Goal: Complete application form: Complete application form

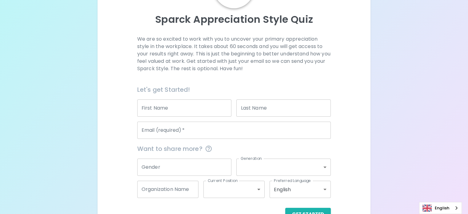
scroll to position [62, 0]
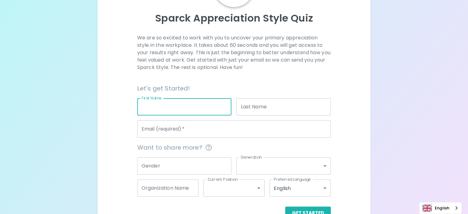
click at [190, 115] on input "First Name" at bounding box center [184, 106] width 95 height 17
type input "[PERSON_NAME]"
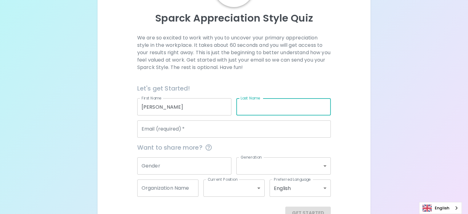
click at [257, 115] on input "Last Name" at bounding box center [283, 106] width 95 height 17
type input "[PERSON_NAME]"
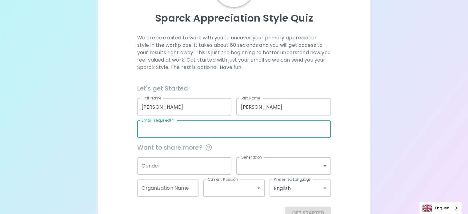
click at [212, 138] on input "Email (required)   *" at bounding box center [234, 128] width 194 height 17
type input "[EMAIL_ADDRESS][DOMAIN_NAME]"
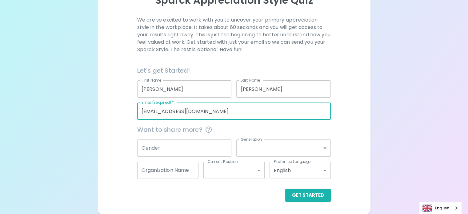
scroll to position [94, 0]
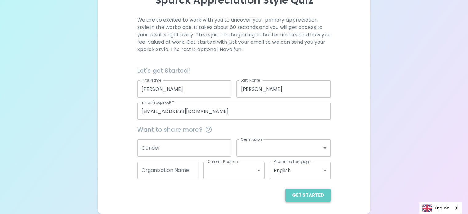
click at [285, 194] on button "Get Started" at bounding box center [308, 195] width 46 height 13
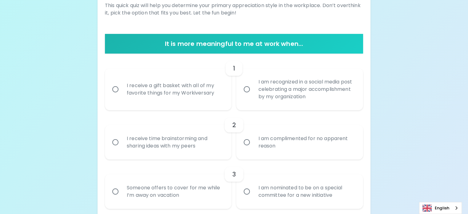
click at [282, 157] on div "I am complimented for no apparent reason" at bounding box center [306, 142] width 107 height 30
click at [253, 149] on input "I am complimented for no apparent reason" at bounding box center [246, 142] width 13 height 13
radio input "true"
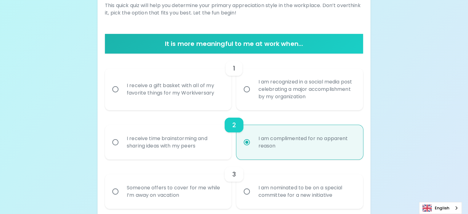
scroll to position [143, 0]
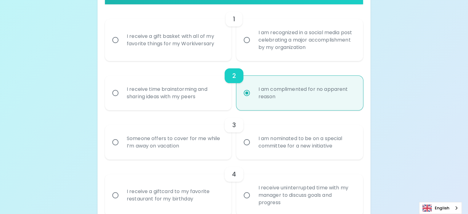
click at [308, 108] on div "I am complimented for no apparent reason" at bounding box center [306, 93] width 107 height 30
click at [253, 99] on input "I am complimented for no apparent reason" at bounding box center [246, 93] width 13 height 13
click at [109, 136] on input "Someone offers to cover for me while I’m away on vacation" at bounding box center [115, 142] width 13 height 13
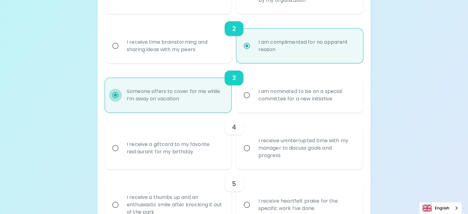
scroll to position [192, 0]
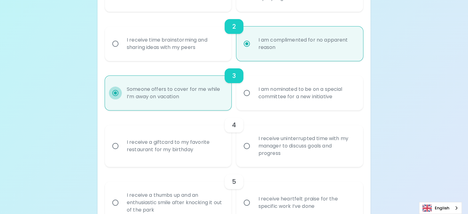
click at [240, 87] on input "I am nominated to be on a special committee for a new initiative" at bounding box center [246, 93] width 13 height 13
radio input "false"
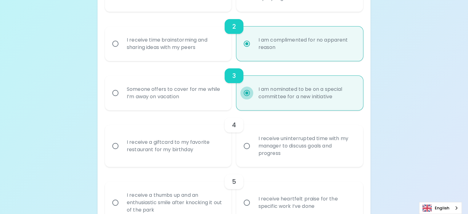
click at [109, 139] on input "I receive a giftcard to my favorite restaurant for my birthday" at bounding box center [115, 145] width 13 height 13
radio input "true"
radio input "false"
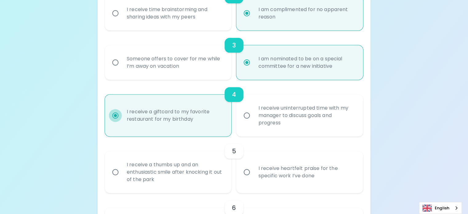
scroll to position [242, 0]
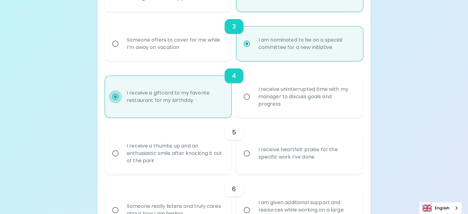
click at [240, 90] on input "I receive uninterrupted time with my manager to discuss goals and progress" at bounding box center [246, 96] width 13 height 13
radio input "false"
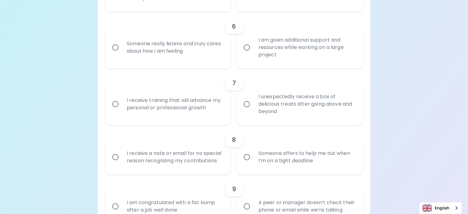
scroll to position [217, 0]
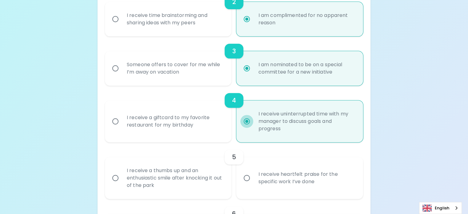
radio input "true"
click at [308, 83] on div "I am nominated to be on a special committee for a new initiative" at bounding box center [306, 69] width 107 height 30
click at [253, 75] on input "I am nominated to be on a special committee for a new initiative" at bounding box center [246, 68] width 13 height 13
radio input "true"
click at [247, 75] on input "I am nominated to be on a special committee for a new initiative" at bounding box center [246, 68] width 13 height 13
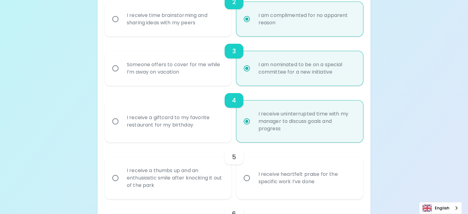
scroll to position [30, 0]
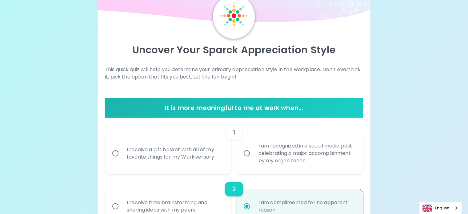
radio input "false"
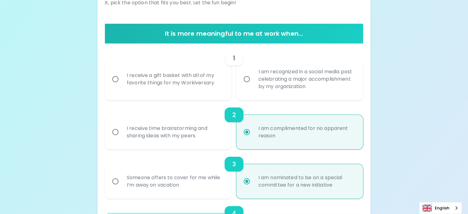
radio input "false"
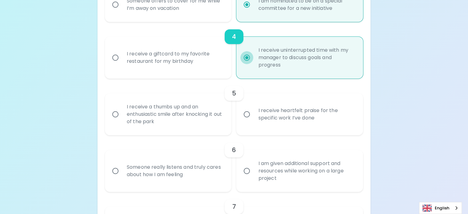
scroll to position [299, 0]
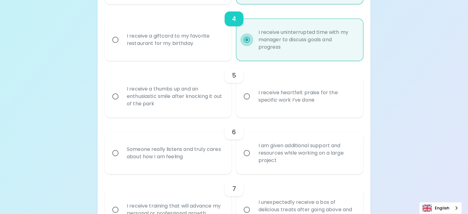
click at [109, 33] on input "I receive a giftcard to my favorite restaurant for my birthday" at bounding box center [115, 39] width 13 height 13
radio input "false"
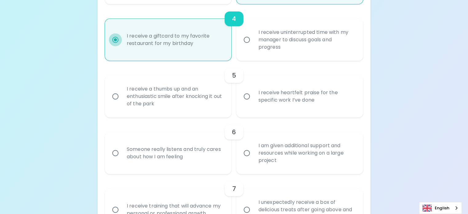
radio input "false"
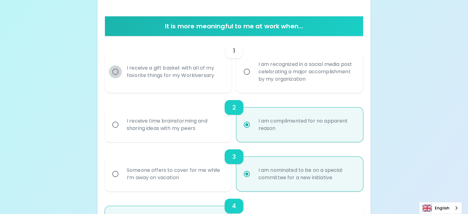
click at [122, 78] on input "I receive a gift basket with all of my favorite things for my Workiversary" at bounding box center [115, 71] width 13 height 13
radio input "false"
radio input "true"
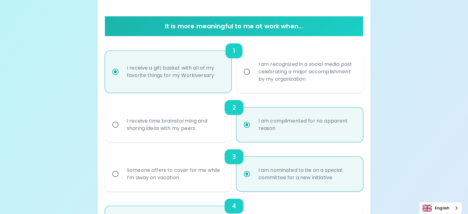
scroll to position [161, 0]
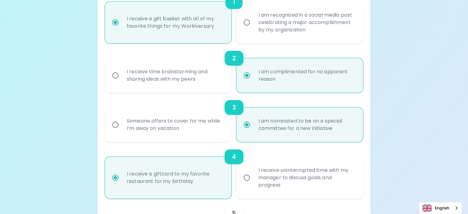
radio input "false"
radio input "true"
click at [248, 82] on input "I am complimented for no apparent reason" at bounding box center [246, 75] width 13 height 13
click at [109, 118] on input "Someone offers to cover for me while I’m away on vacation" at bounding box center [115, 124] width 13 height 13
radio input "false"
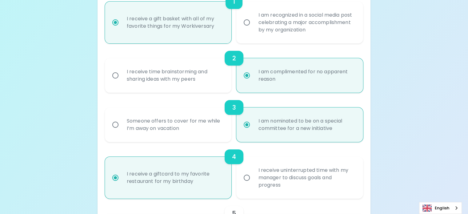
radio input "false"
radio input "true"
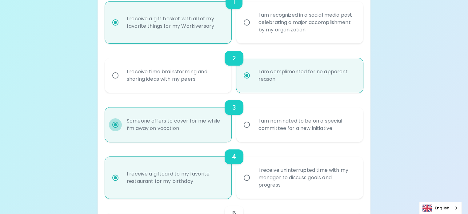
click at [240, 69] on input "I am complimented for no apparent reason" at bounding box center [246, 75] width 13 height 13
radio input "true"
radio input "false"
click at [109, 69] on input "I receive time brainstorming and sharing ideas with my peers" at bounding box center [115, 75] width 13 height 13
radio input "false"
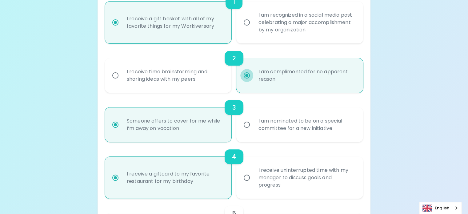
radio input "false"
radio input "true"
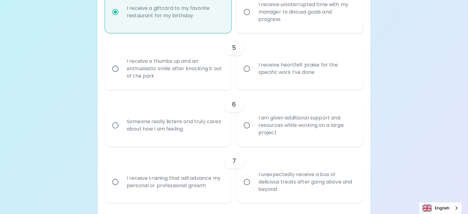
scroll to position [329, 0]
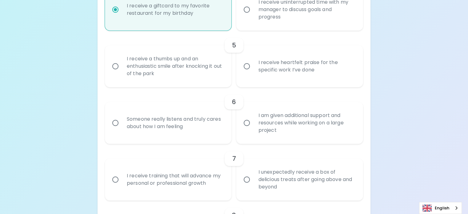
radio input "true"
click at [248, 73] on input "I receive heartfelt praise for the specific work I’ve done" at bounding box center [246, 66] width 13 height 13
radio input "false"
radio input "true"
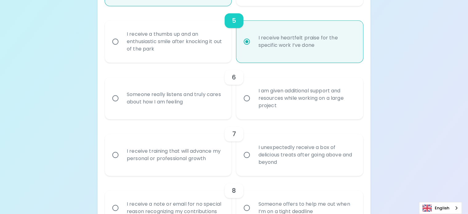
scroll to position [378, 0]
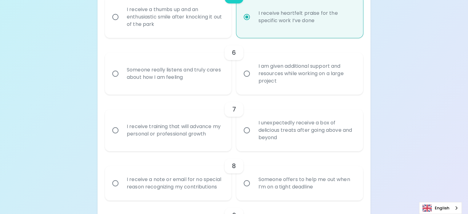
radio input "true"
click at [122, 80] on input "Someone really listens and truly cares about how I am feeling" at bounding box center [115, 73] width 13 height 13
radio input "false"
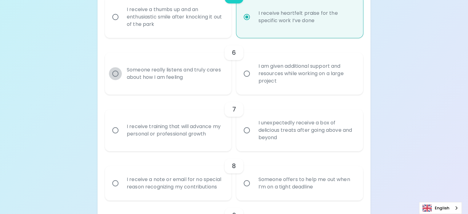
radio input "false"
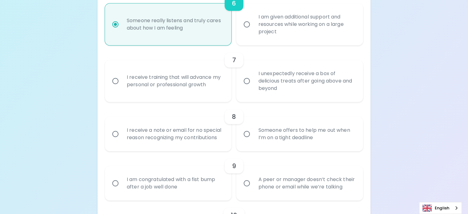
scroll to position [440, 0]
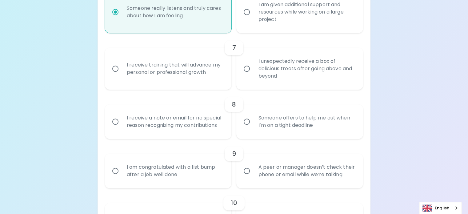
radio input "true"
click at [122, 75] on input "I receive training that will advance my personal or professional growth" at bounding box center [115, 68] width 13 height 13
radio input "false"
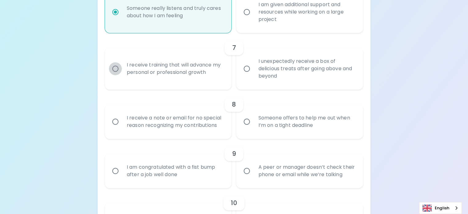
radio input "false"
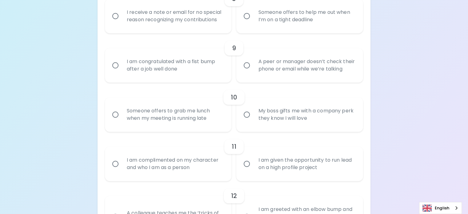
scroll to position [550, 0]
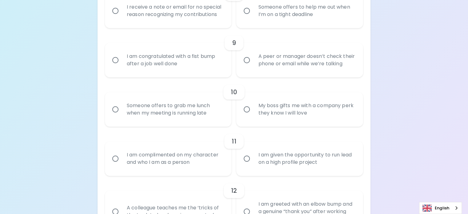
radio input "true"
click at [122, 17] on input "I receive a note or email for no special reason recognizing my contributions" at bounding box center [115, 10] width 13 height 13
radio input "false"
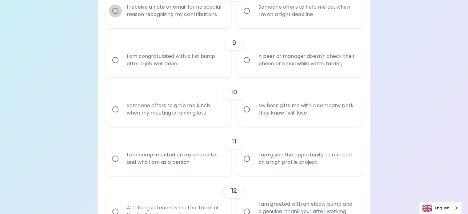
radio input "false"
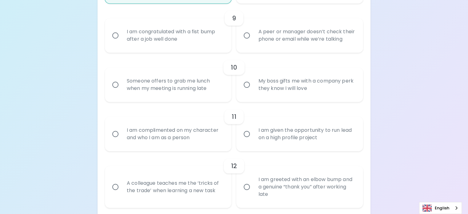
scroll to position [600, 0]
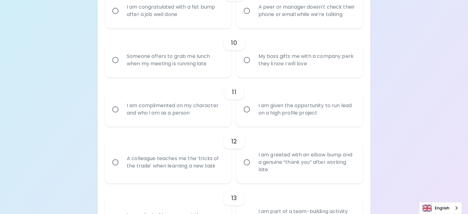
radio input "true"
click at [122, 17] on input "I am congratulated with a fist bump after a job well done" at bounding box center [115, 10] width 13 height 13
radio input "false"
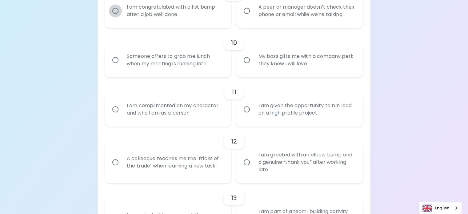
radio input "false"
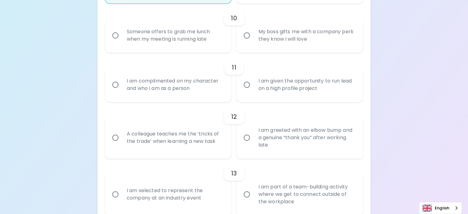
scroll to position [649, 0]
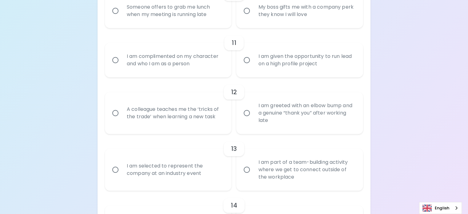
radio input "true"
drag, startPoint x: 229, startPoint y: 152, endPoint x: 175, endPoint y: 145, distance: 54.4
click at [175, 28] on div "Someone offers to grab me lunch when my meeting is running late" at bounding box center [168, 11] width 127 height 34
click at [186, 26] on div "Someone offers to grab me lunch when my meeting is running late" at bounding box center [175, 11] width 107 height 30
click at [122, 17] on input "Someone offers to grab me lunch when my meeting is running late" at bounding box center [115, 10] width 13 height 13
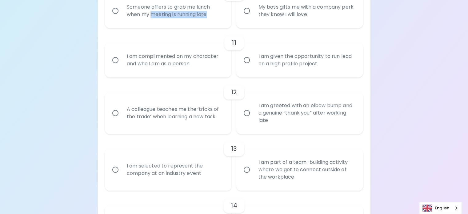
radio input "false"
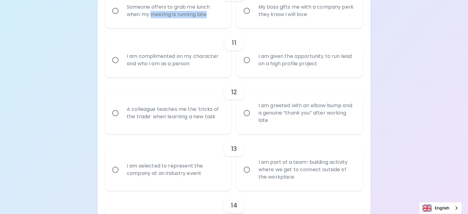
radio input "false"
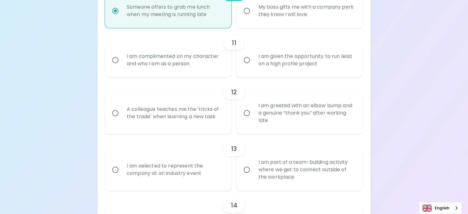
scroll to position [698, 0]
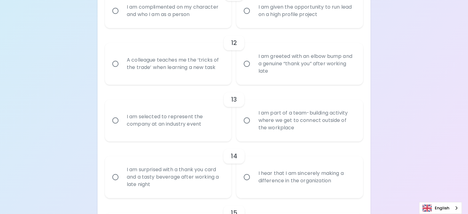
radio input "true"
click at [122, 17] on input "I am complimented on my character and who I am as a person" at bounding box center [115, 10] width 13 height 13
radio input "false"
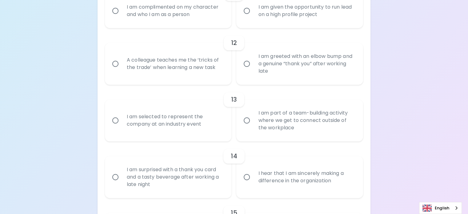
radio input "false"
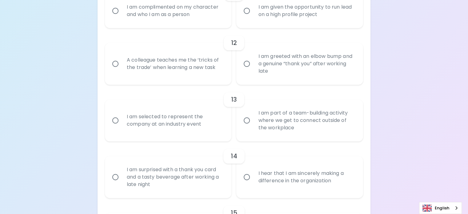
radio input "false"
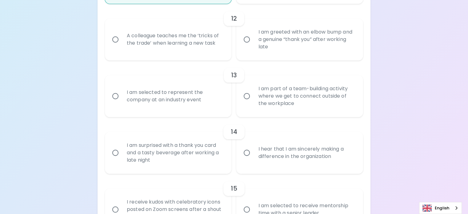
scroll to position [748, 0]
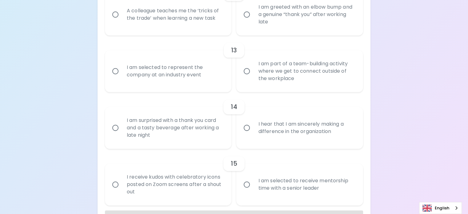
radio input "true"
click at [122, 21] on input "A colleague teaches me the ‘tricks of the trade’ when learning a new task" at bounding box center [115, 14] width 13 height 13
radio input "false"
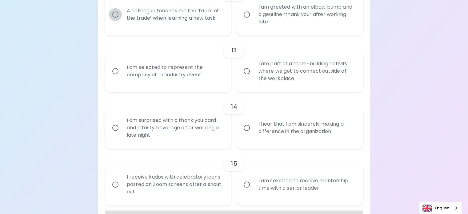
radio input "false"
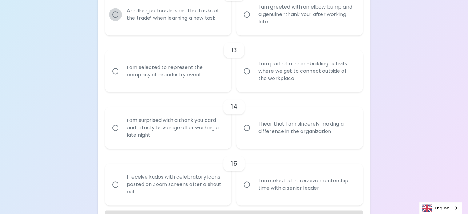
radio input "false"
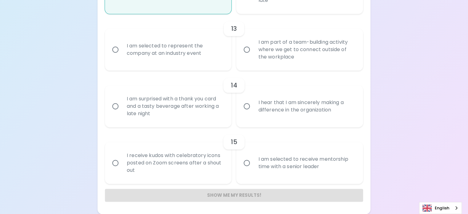
scroll to position [797, 0]
radio input "true"
click at [248, 56] on input "I am part of a team-building activity where we get to connect outside of the wo…" at bounding box center [246, 49] width 13 height 13
radio input "false"
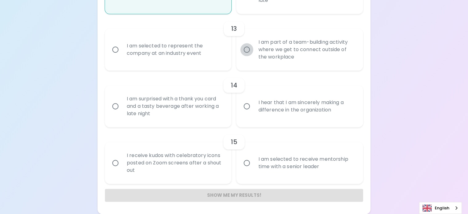
radio input "false"
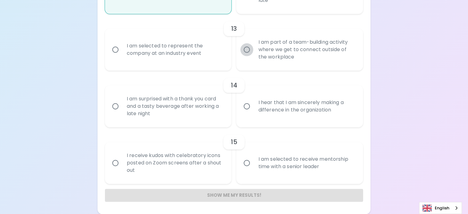
radio input "false"
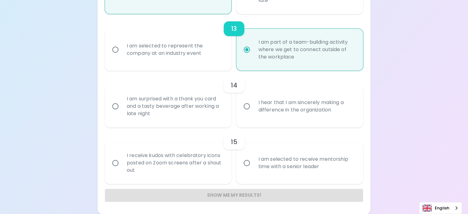
scroll to position [883, 0]
radio input "true"
click at [246, 113] on input "I hear that I am sincerely making a difference in the organization" at bounding box center [246, 106] width 13 height 13
radio input "false"
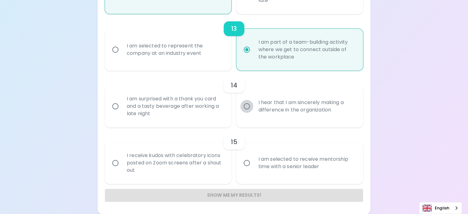
radio input "false"
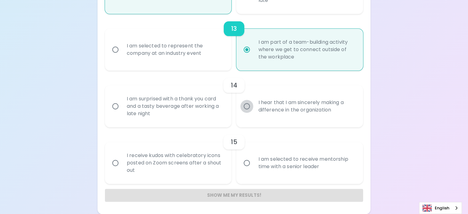
radio input "false"
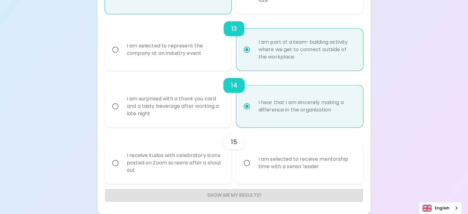
scroll to position [966, 0]
radio input "true"
click at [248, 156] on input "I am selected to receive mentorship time with a senior leader" at bounding box center [246, 162] width 13 height 13
radio input "false"
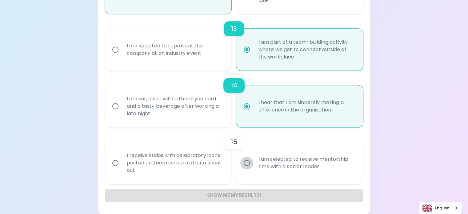
radio input "false"
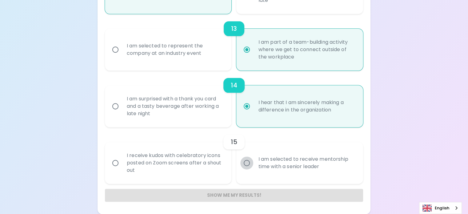
radio input "false"
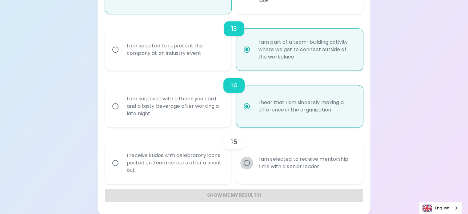
radio input "false"
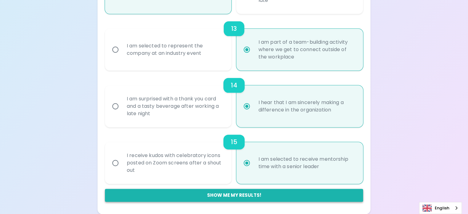
radio input "true"
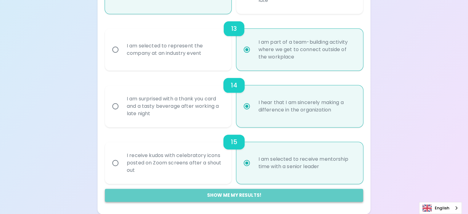
click at [289, 196] on button "Show me my results!" at bounding box center [234, 195] width 258 height 13
radio input "false"
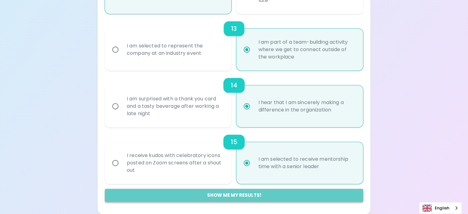
radio input "false"
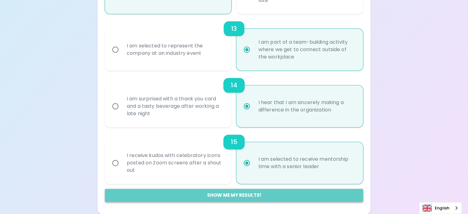
radio input "false"
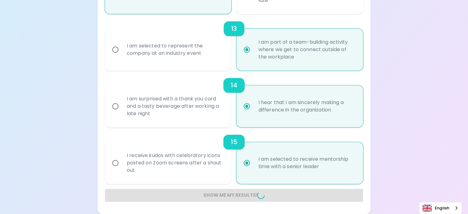
radio input "false"
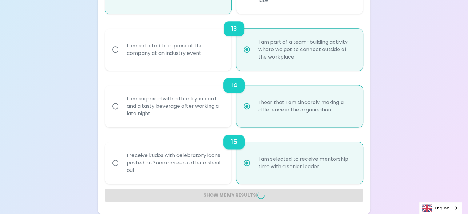
radio input "false"
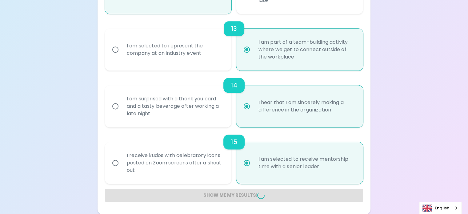
radio input "false"
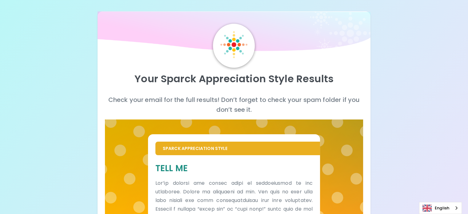
scroll to position [0, 0]
